Goal: Register for event/course

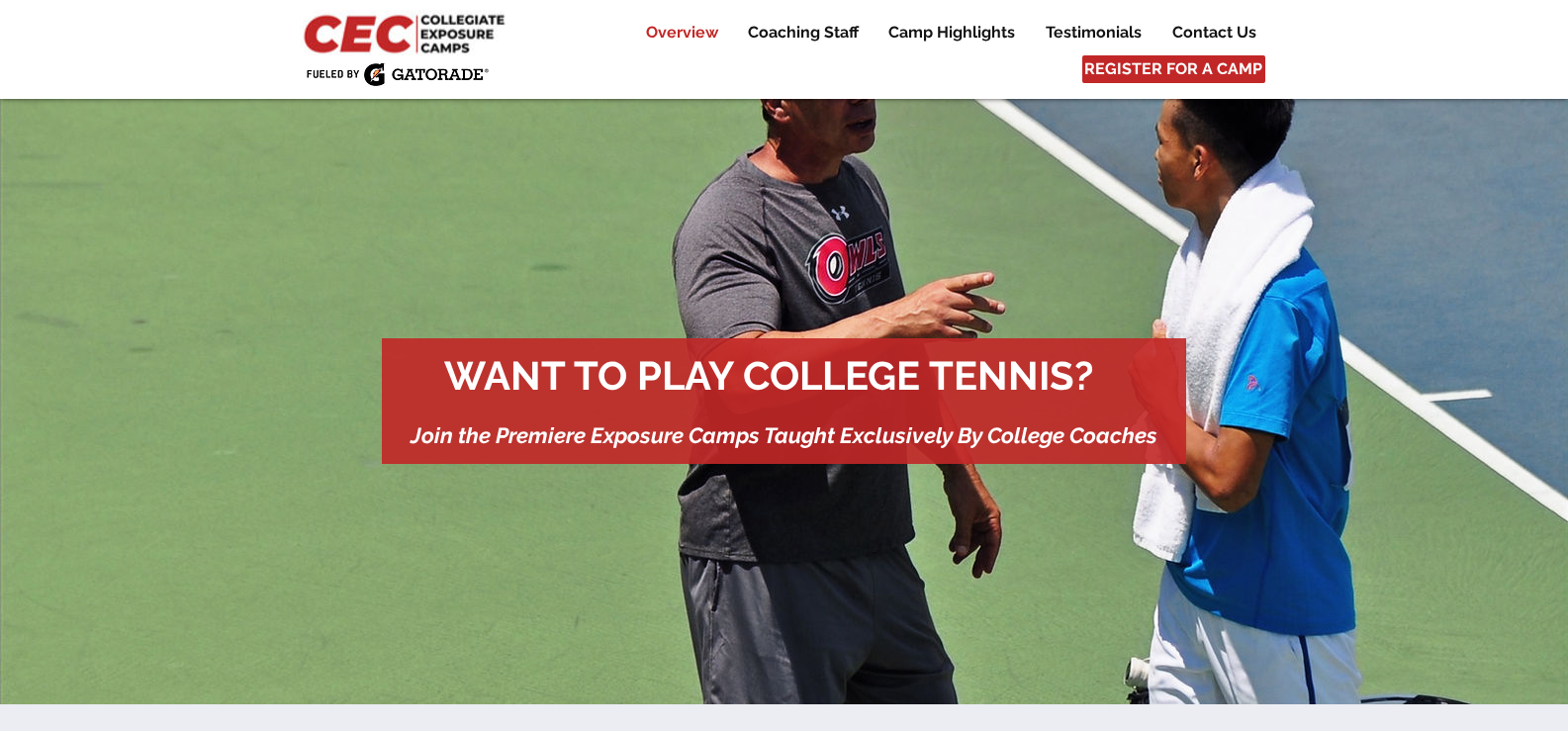
click at [692, 40] on p "Overview" at bounding box center [682, 33] width 92 height 24
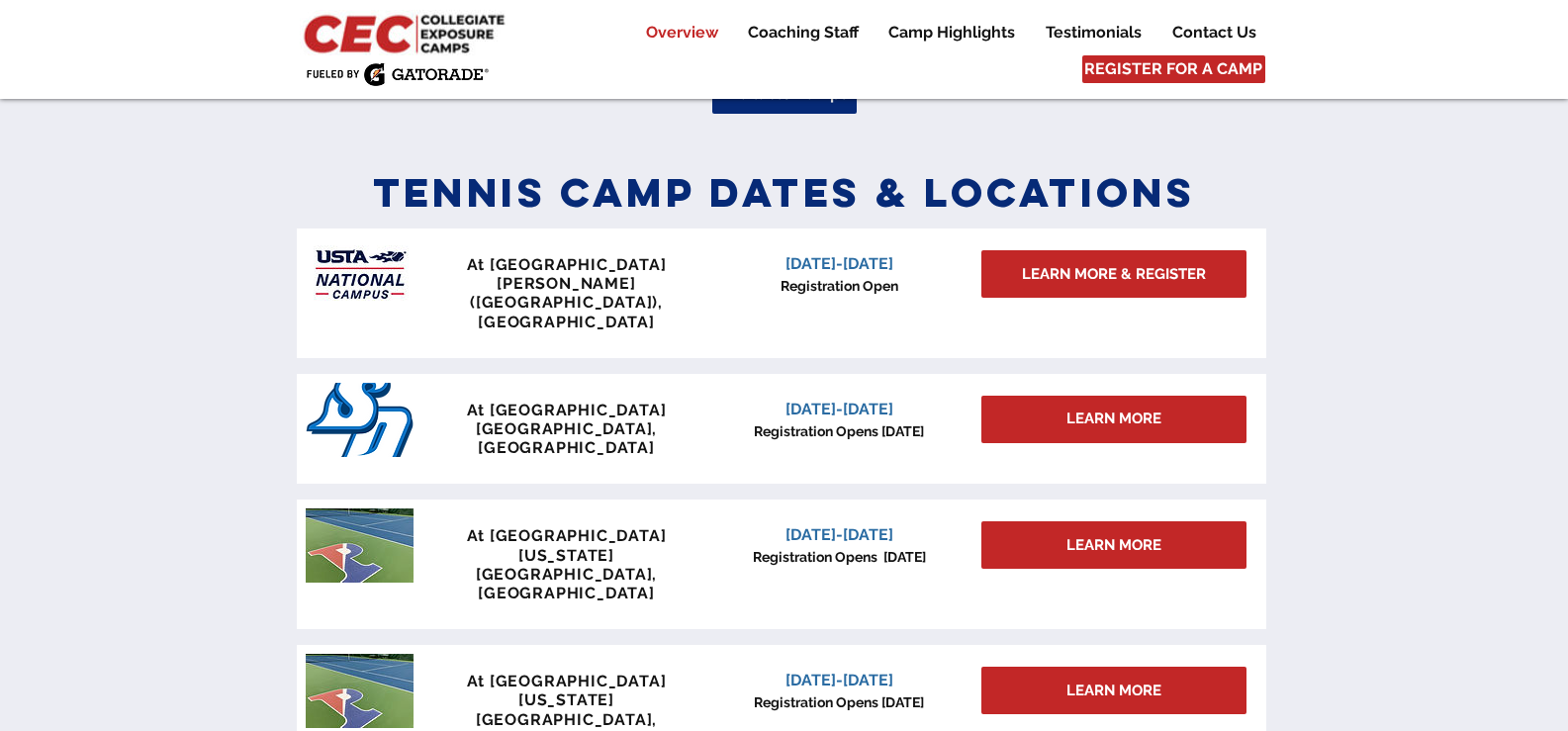
scroll to position [903, 0]
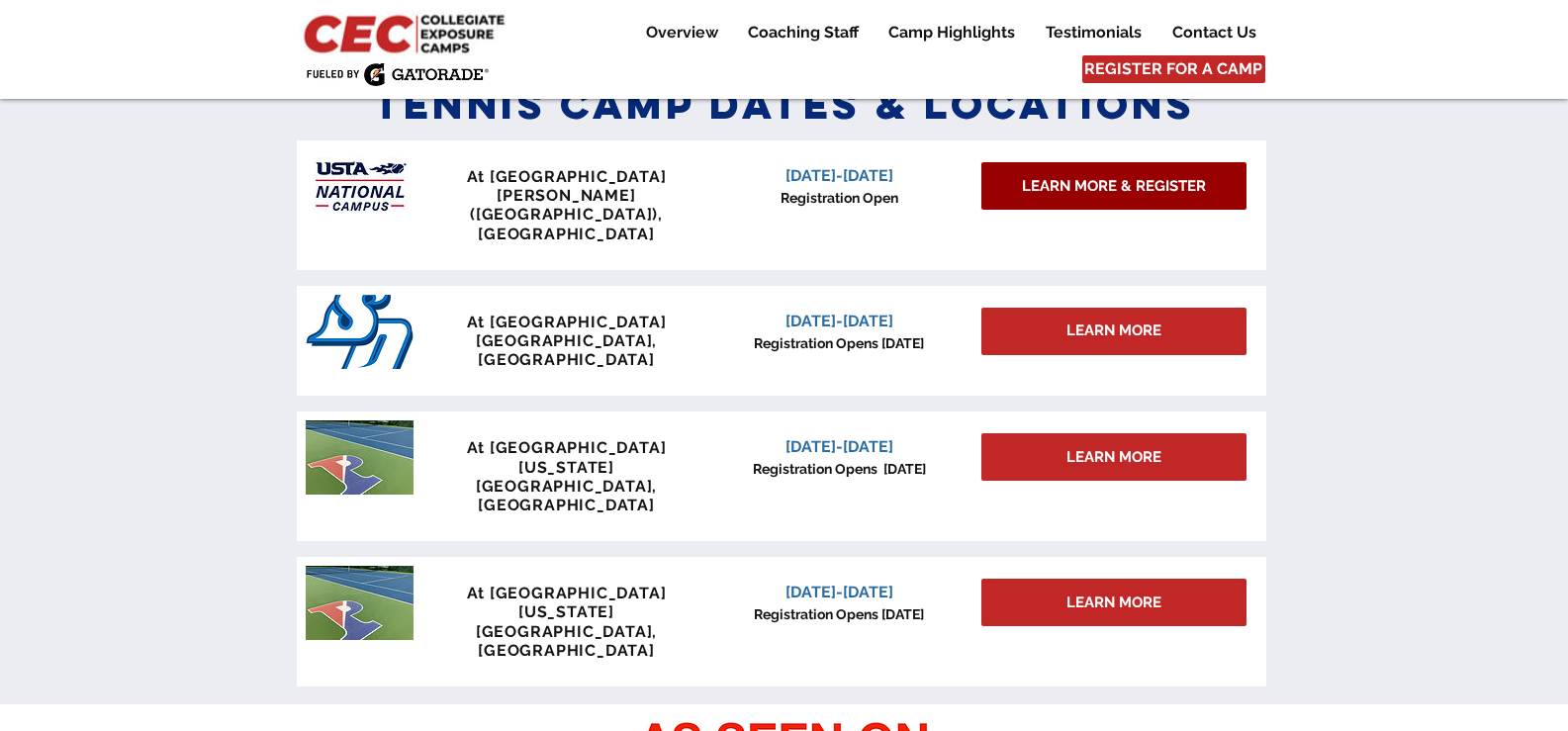
click at [1088, 167] on link "LEARN MORE & REGISTER" at bounding box center [1114, 187] width 265 height 48
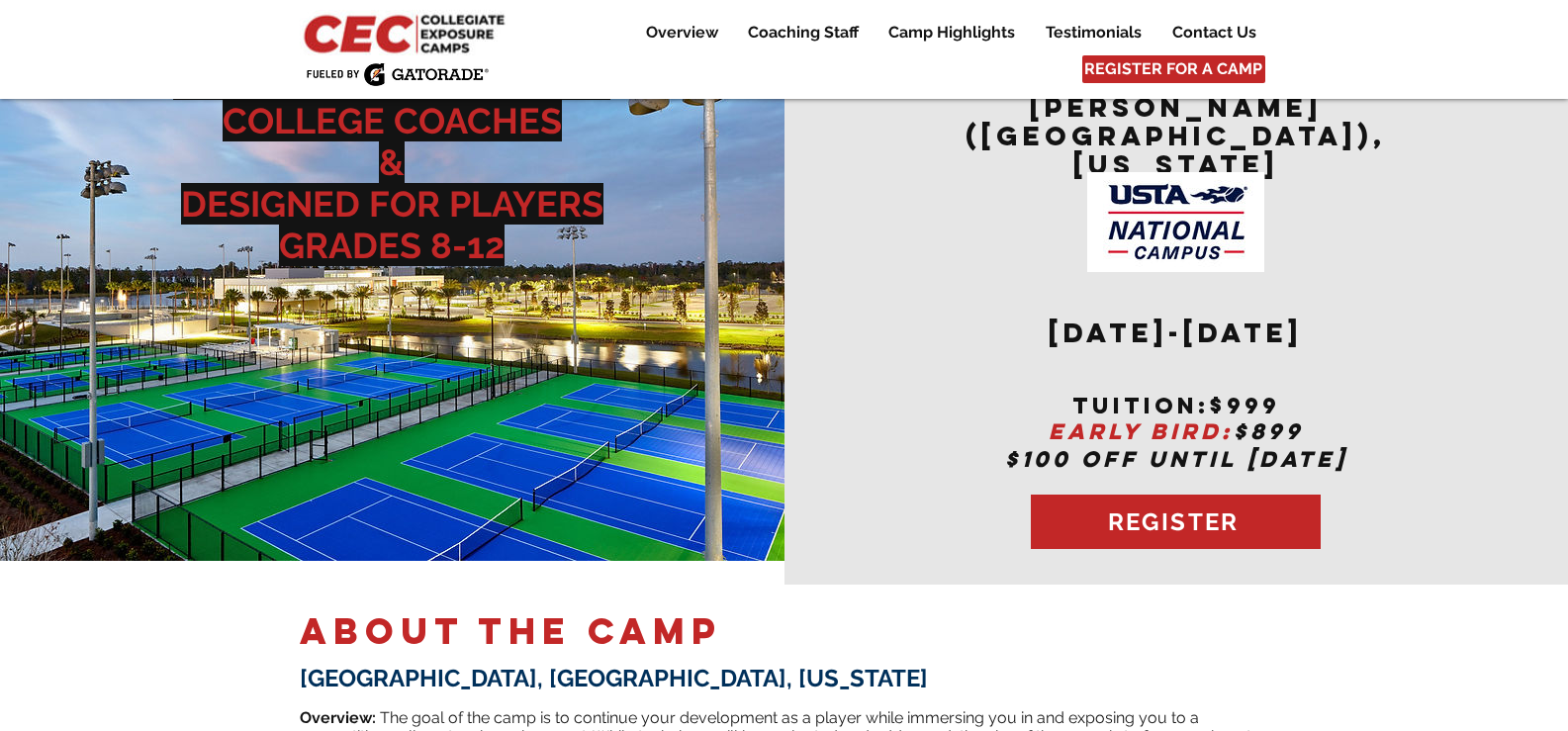
scroll to position [297, 0]
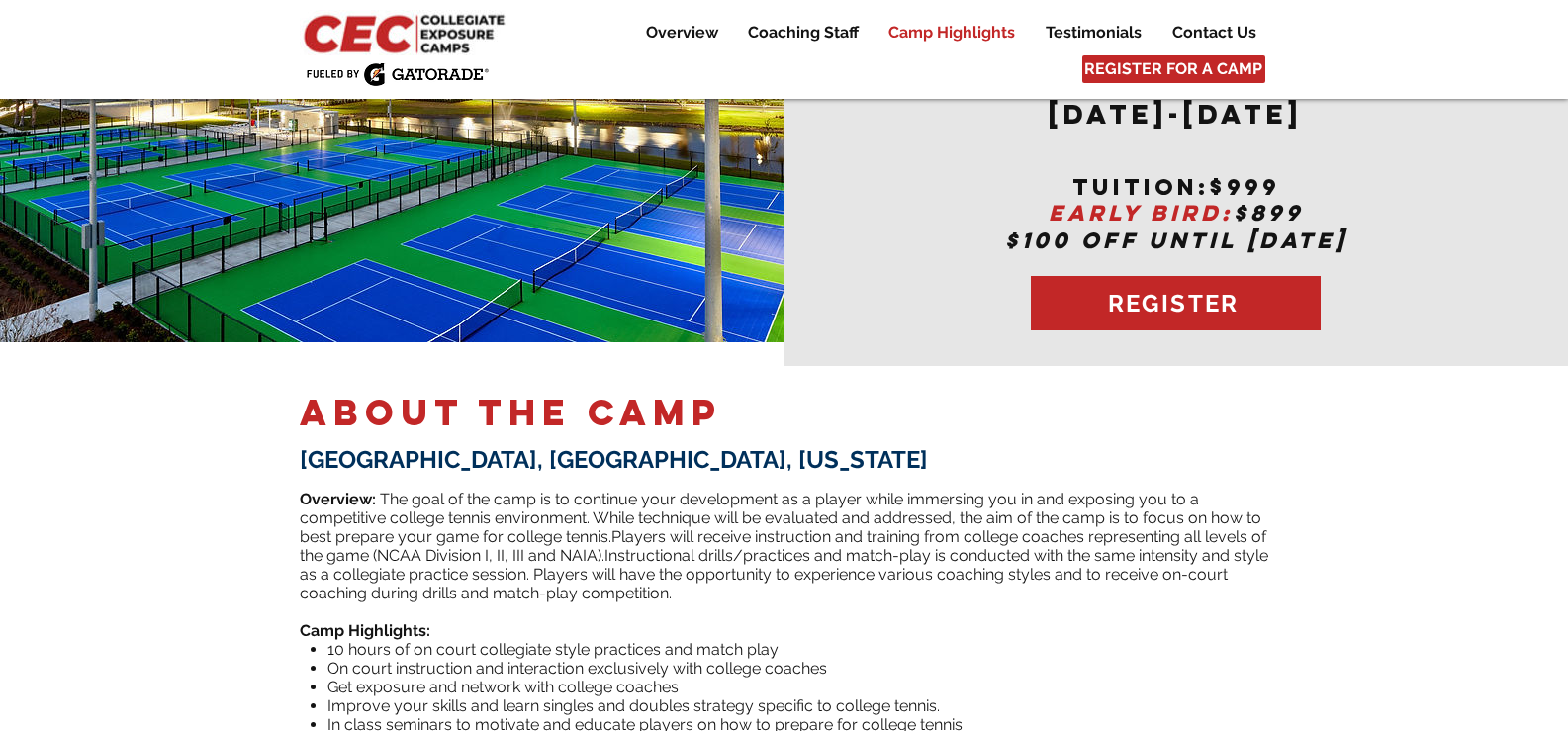
click at [950, 28] on p "Camp Highlights" at bounding box center [951, 33] width 147 height 24
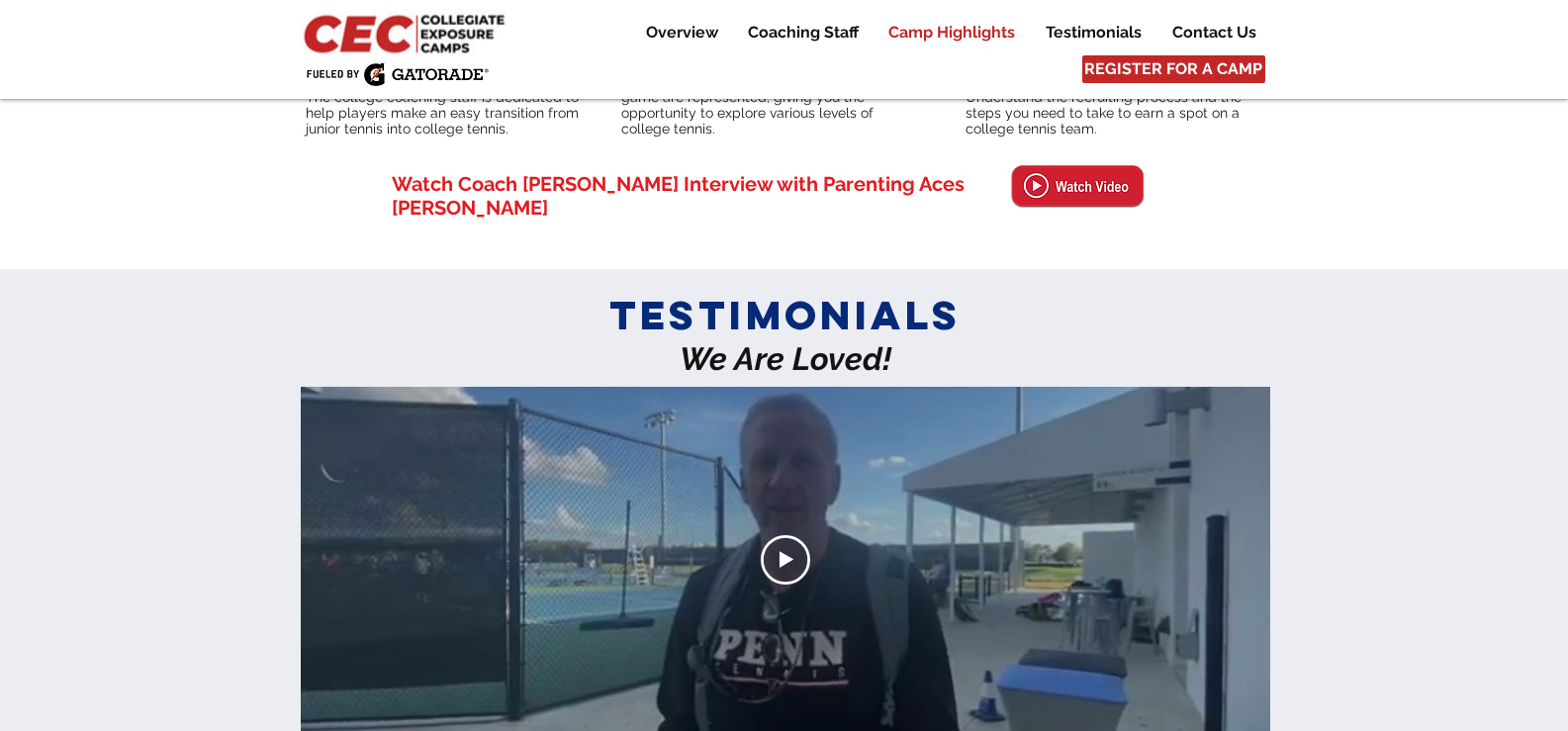
scroll to position [4550, 0]
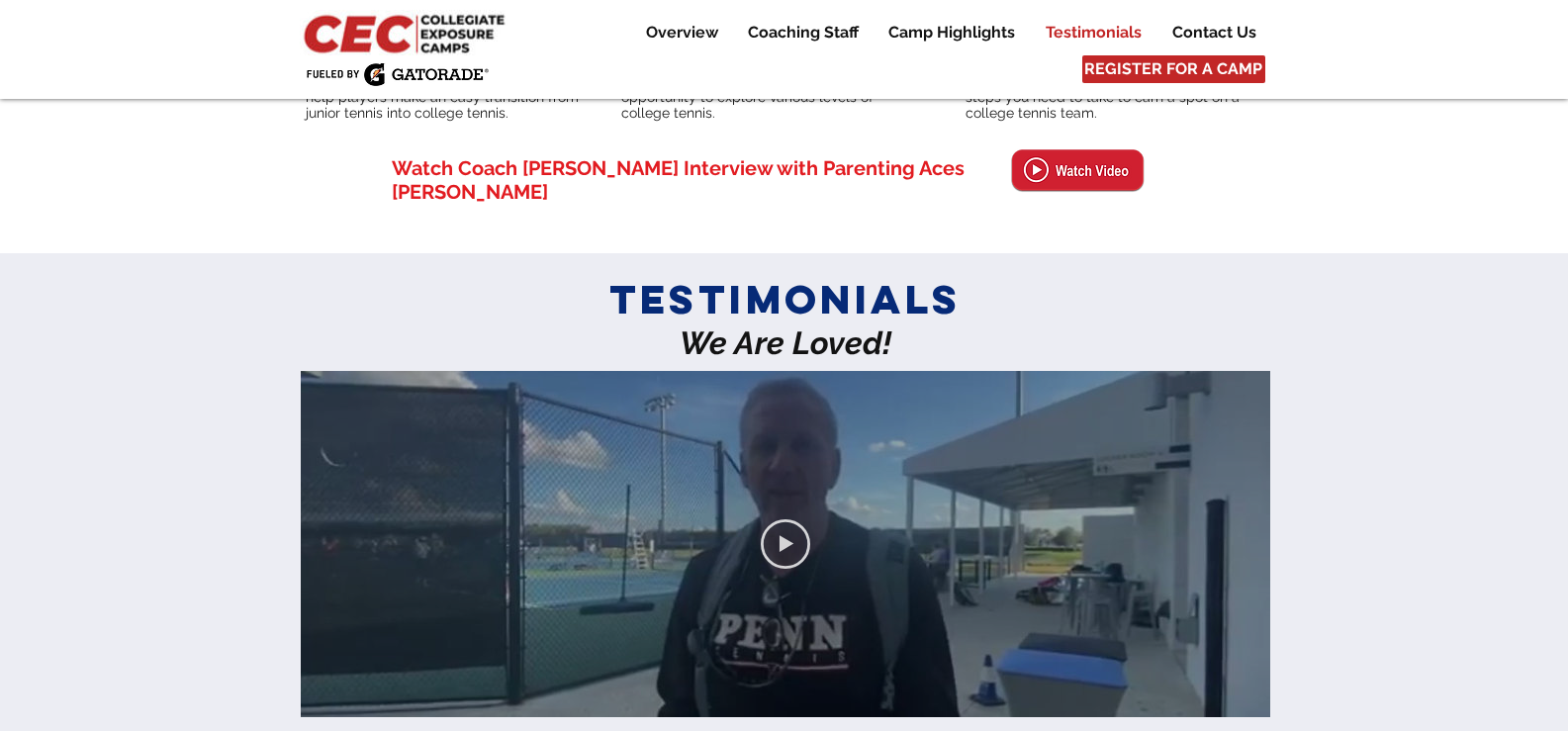
click at [781, 520] on circle "Play video" at bounding box center [784, 543] width 47 height 47
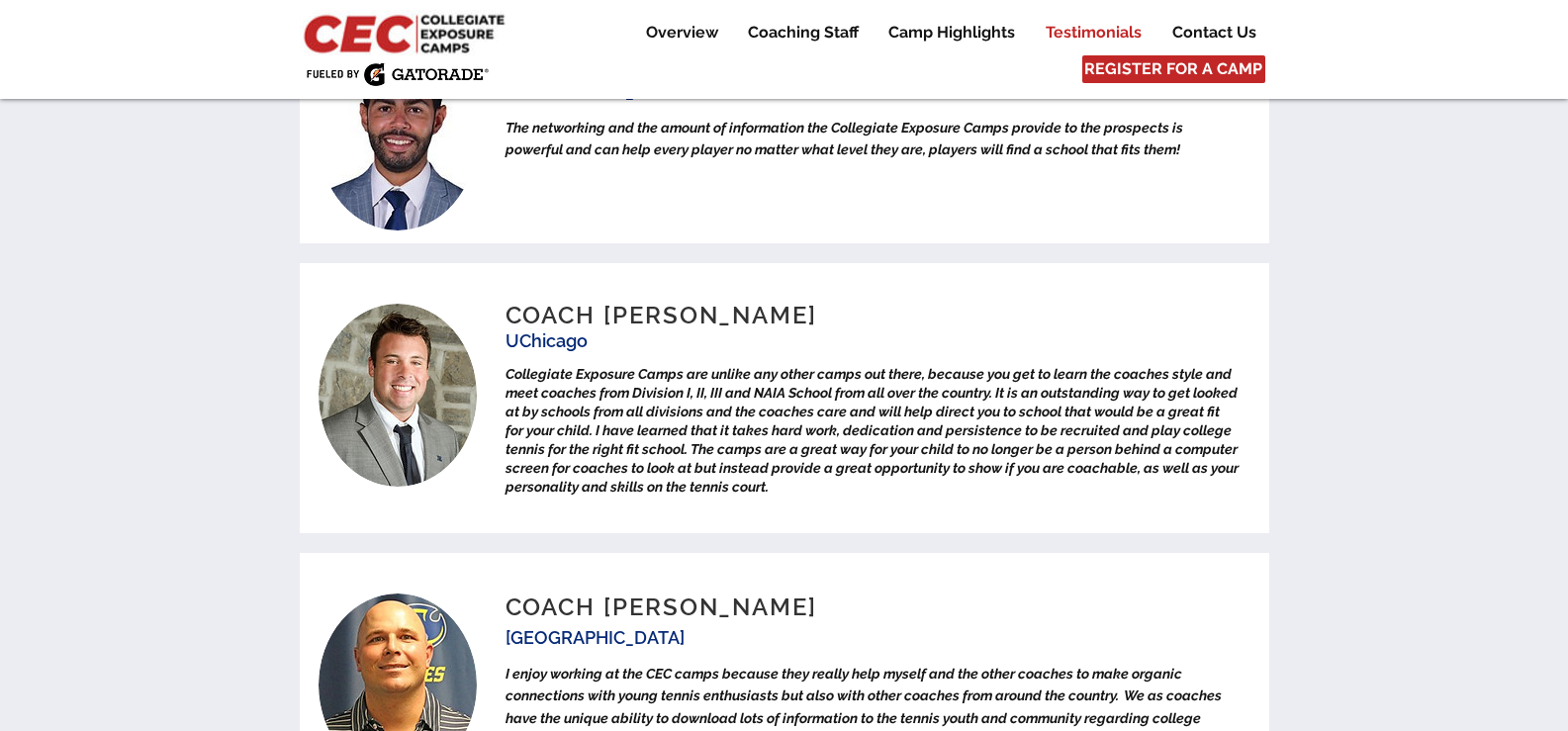
scroll to position [6628, 0]
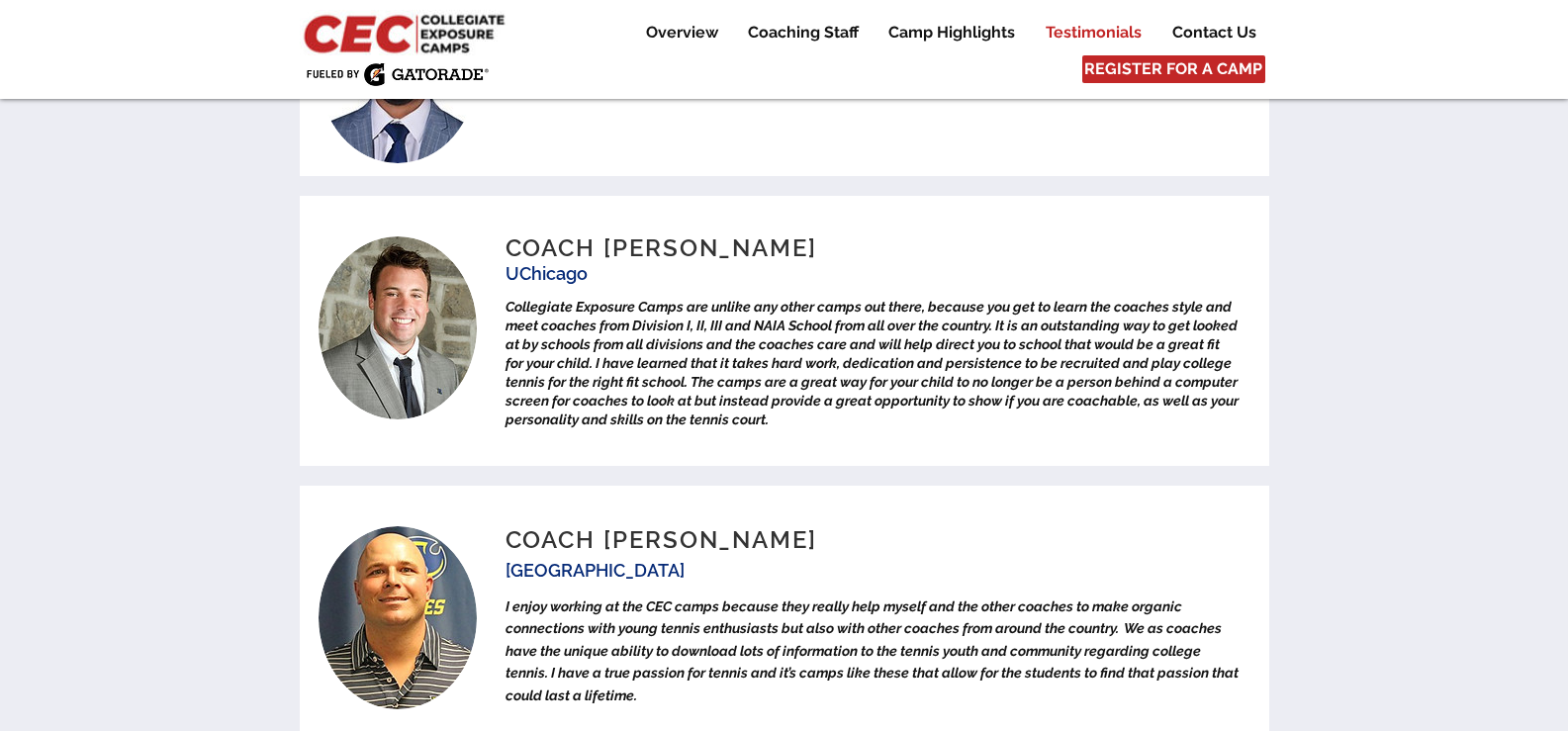
scroll to position [297, 0]
